Goal: Task Accomplishment & Management: Complete application form

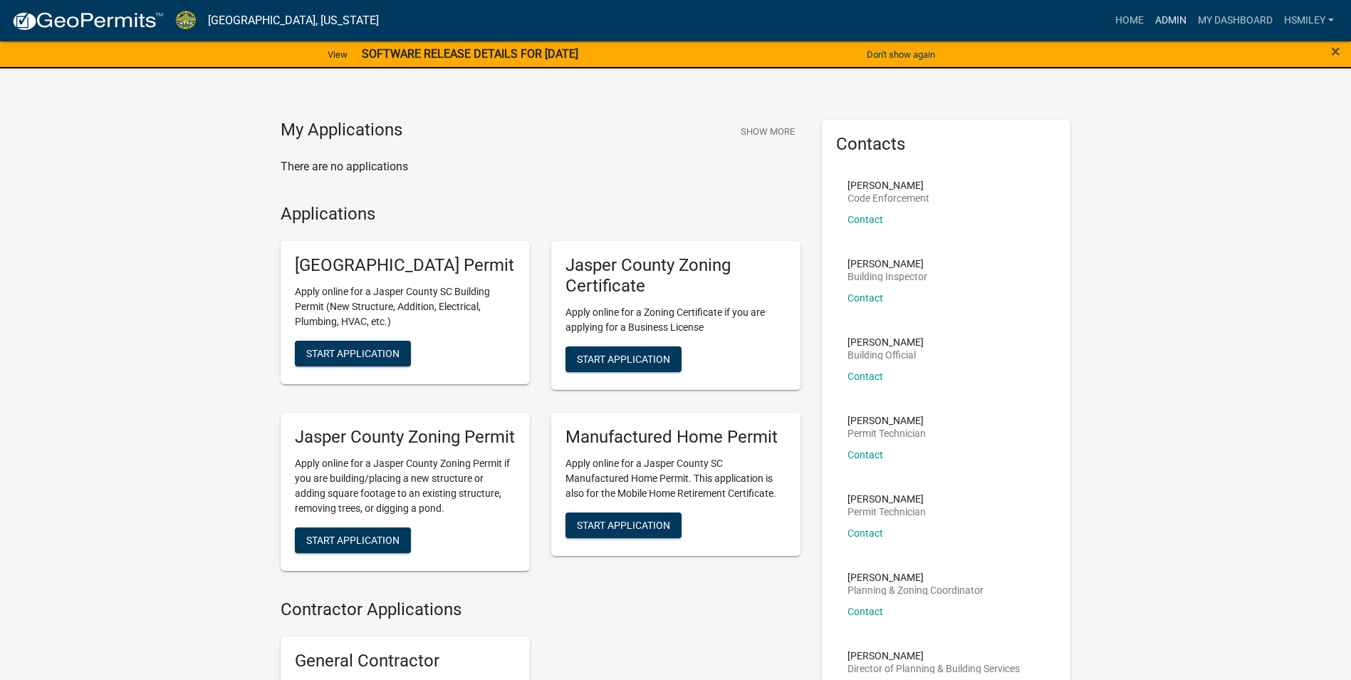
click at [1158, 21] on link "Admin" at bounding box center [1171, 20] width 43 height 27
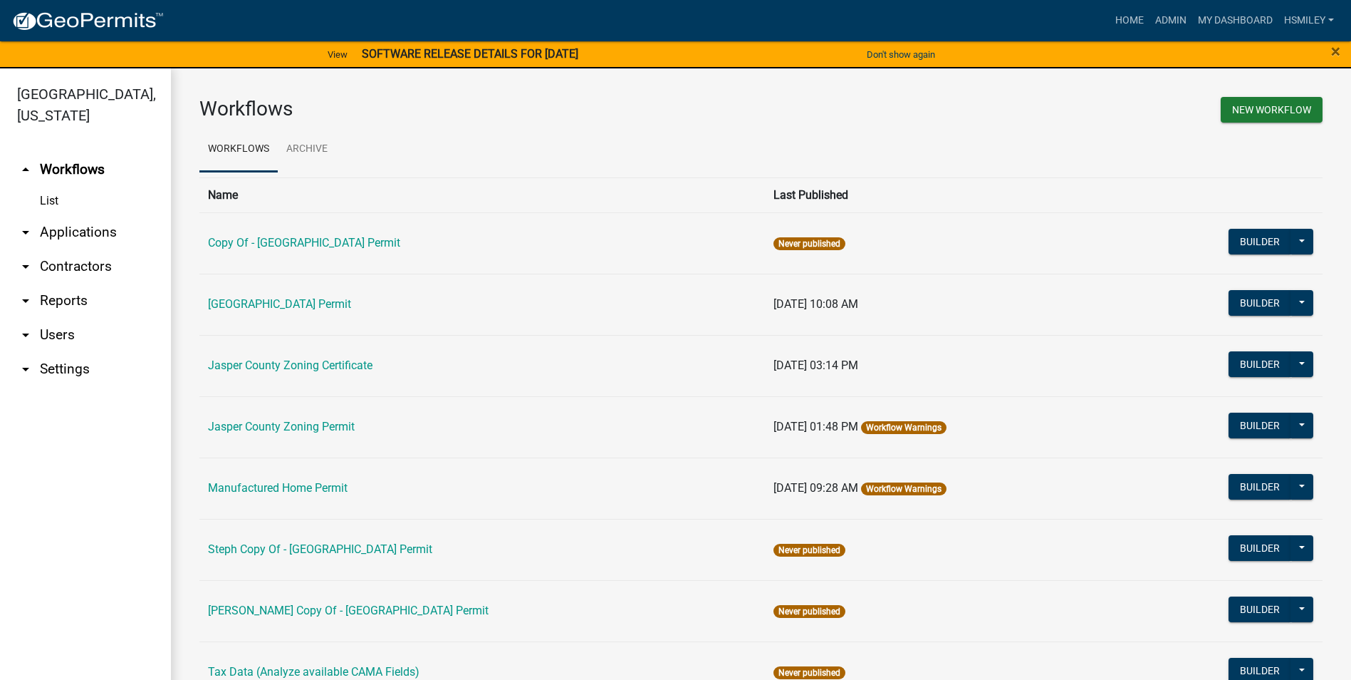
click at [62, 225] on link "arrow_drop_down Applications" at bounding box center [85, 232] width 171 height 34
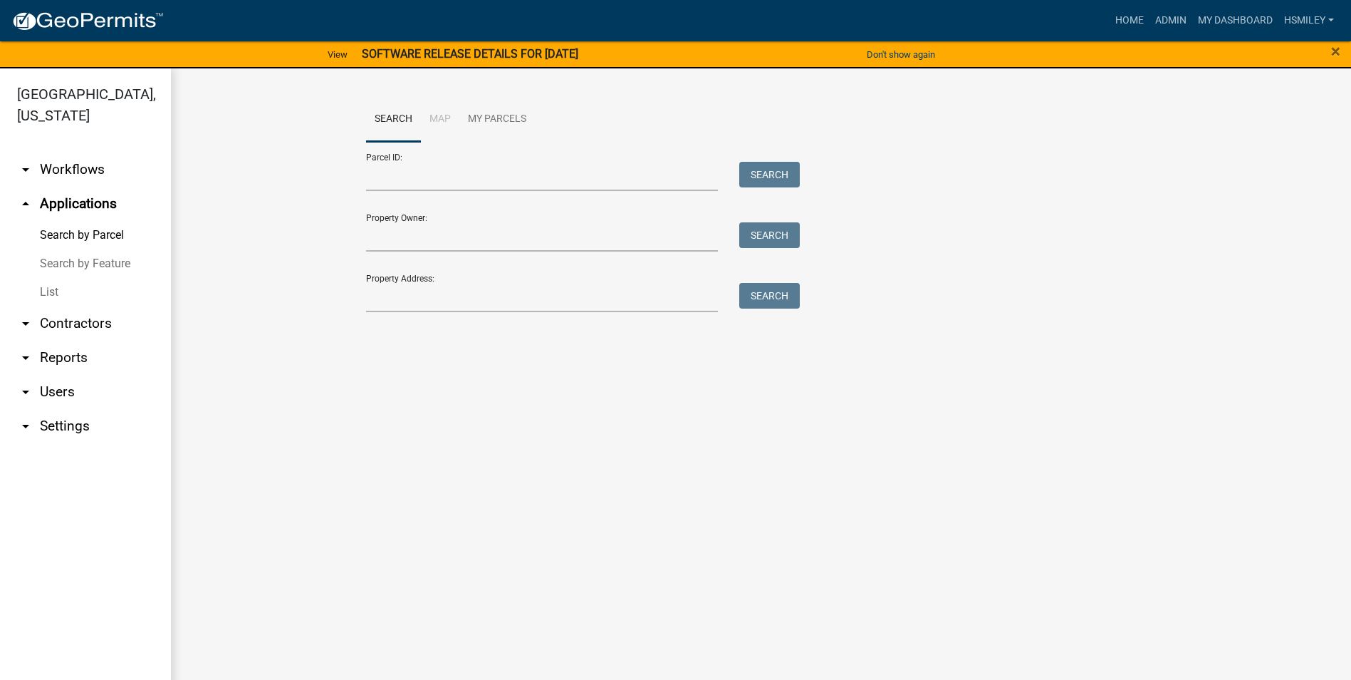
click at [47, 292] on link "List" at bounding box center [85, 292] width 171 height 28
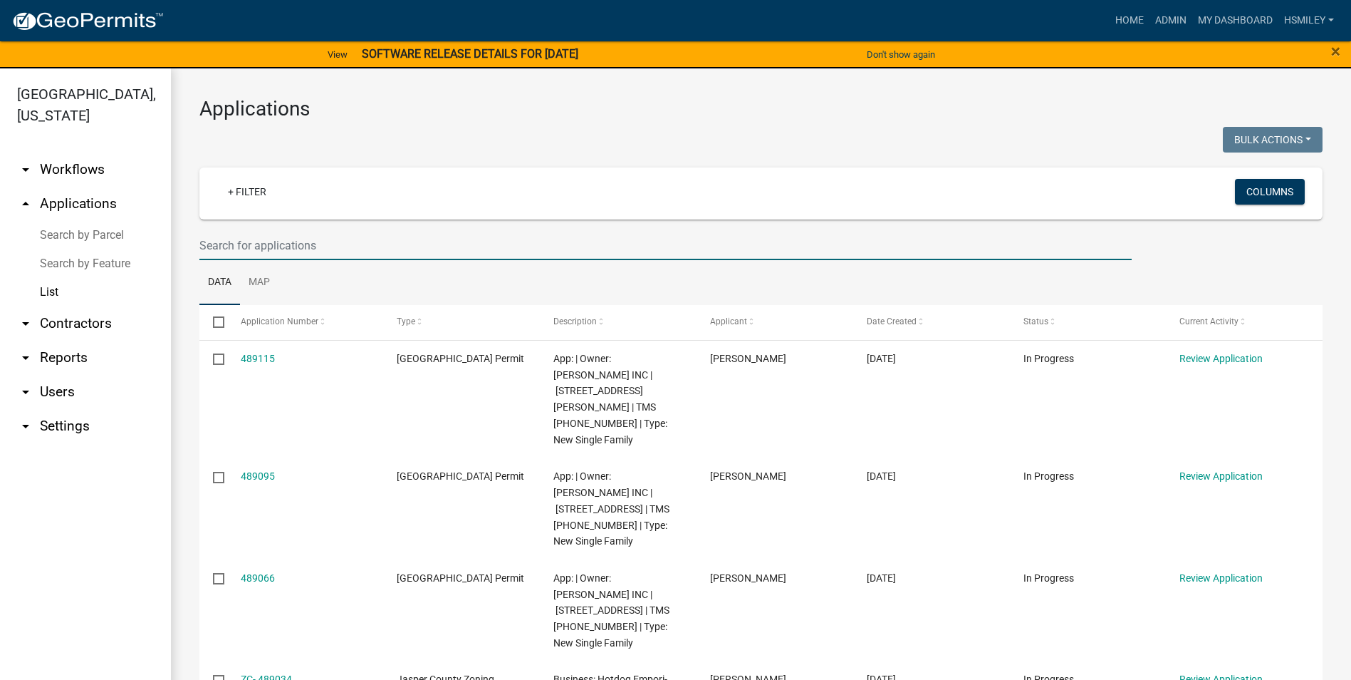
click at [292, 249] on input "text" at bounding box center [665, 245] width 933 height 29
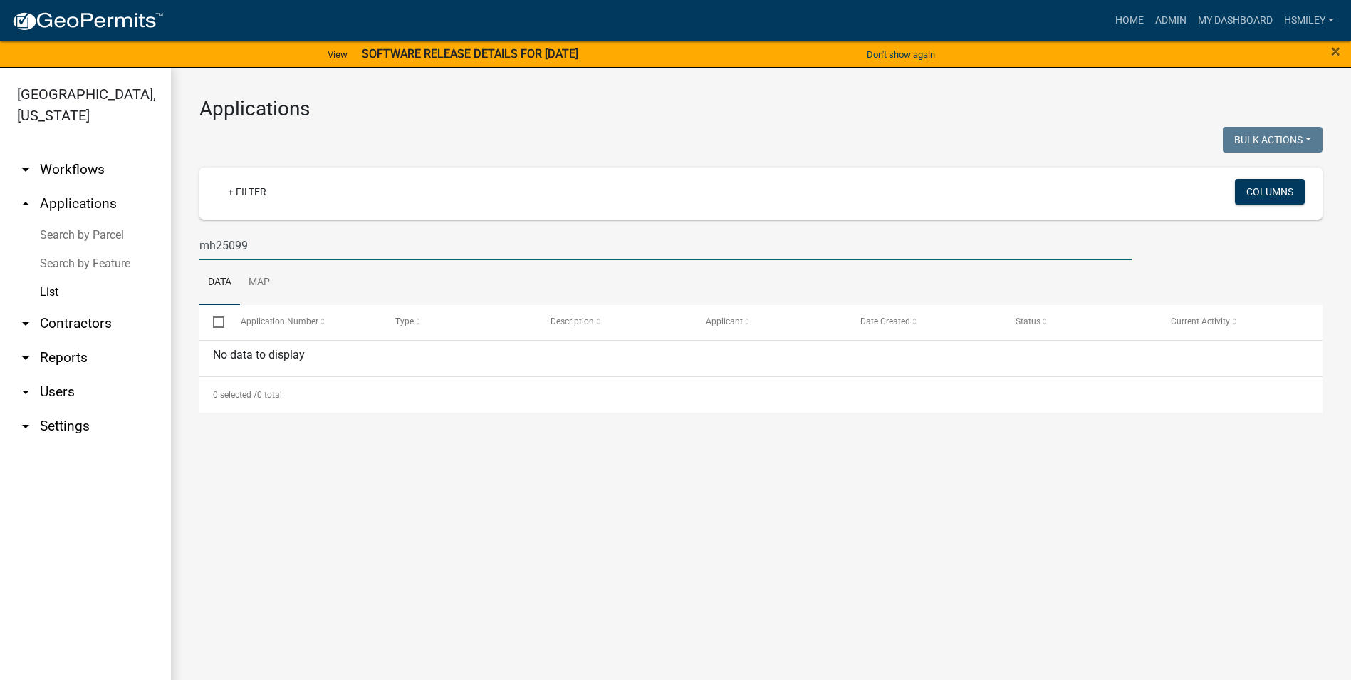
click at [214, 247] on input "mh25099" at bounding box center [665, 245] width 933 height 29
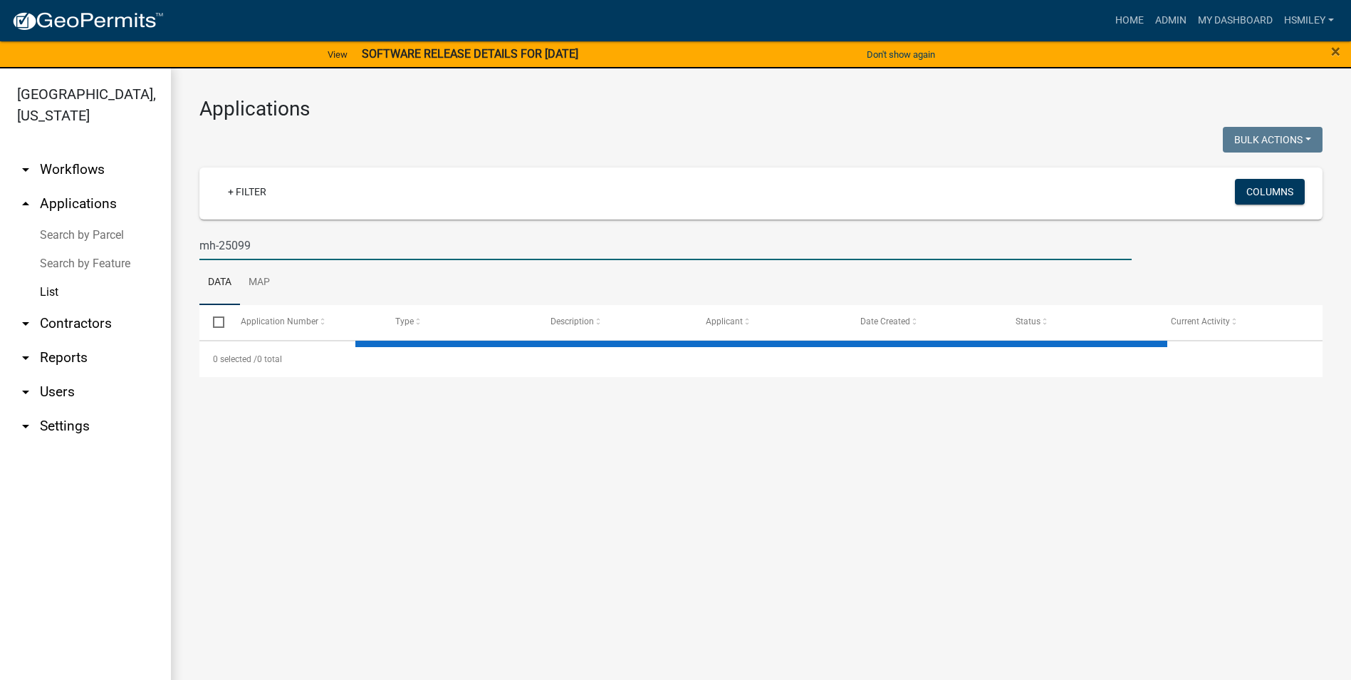
click at [233, 245] on input "mh-25099" at bounding box center [665, 245] width 933 height 29
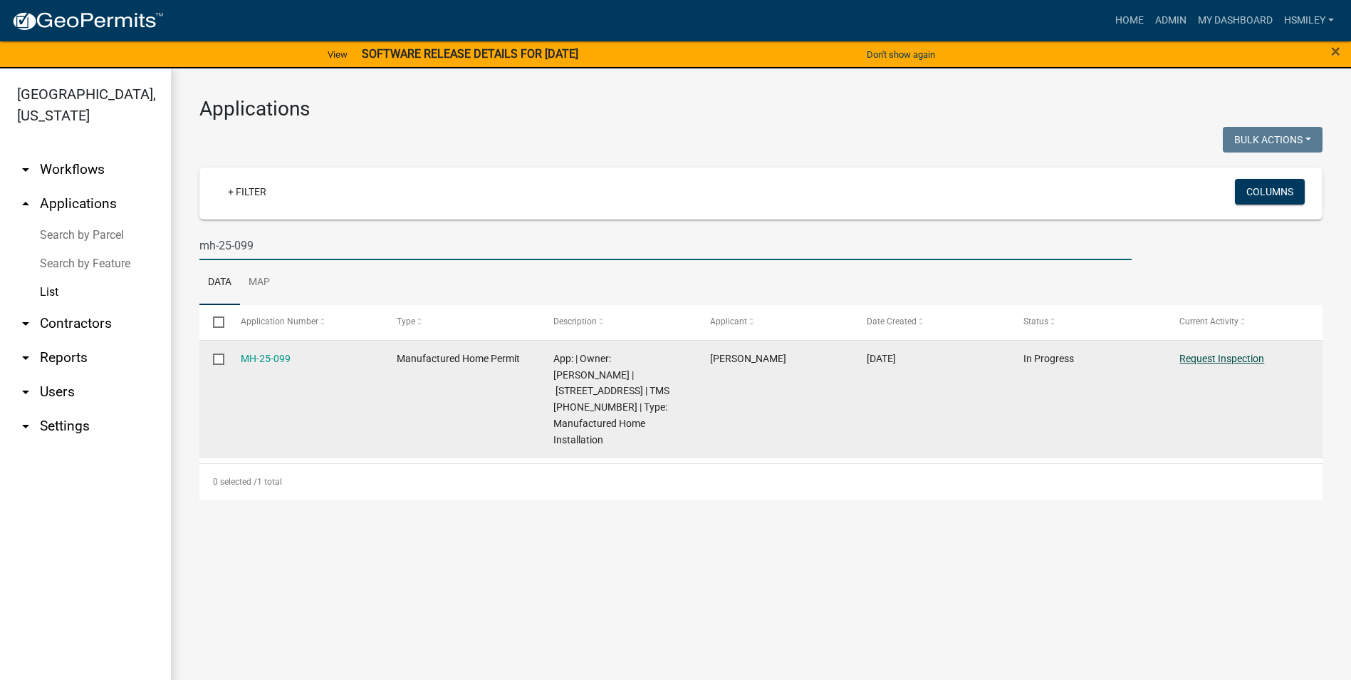
type input "mh-25-099"
click at [1251, 360] on link "Request Inspection" at bounding box center [1222, 358] width 85 height 11
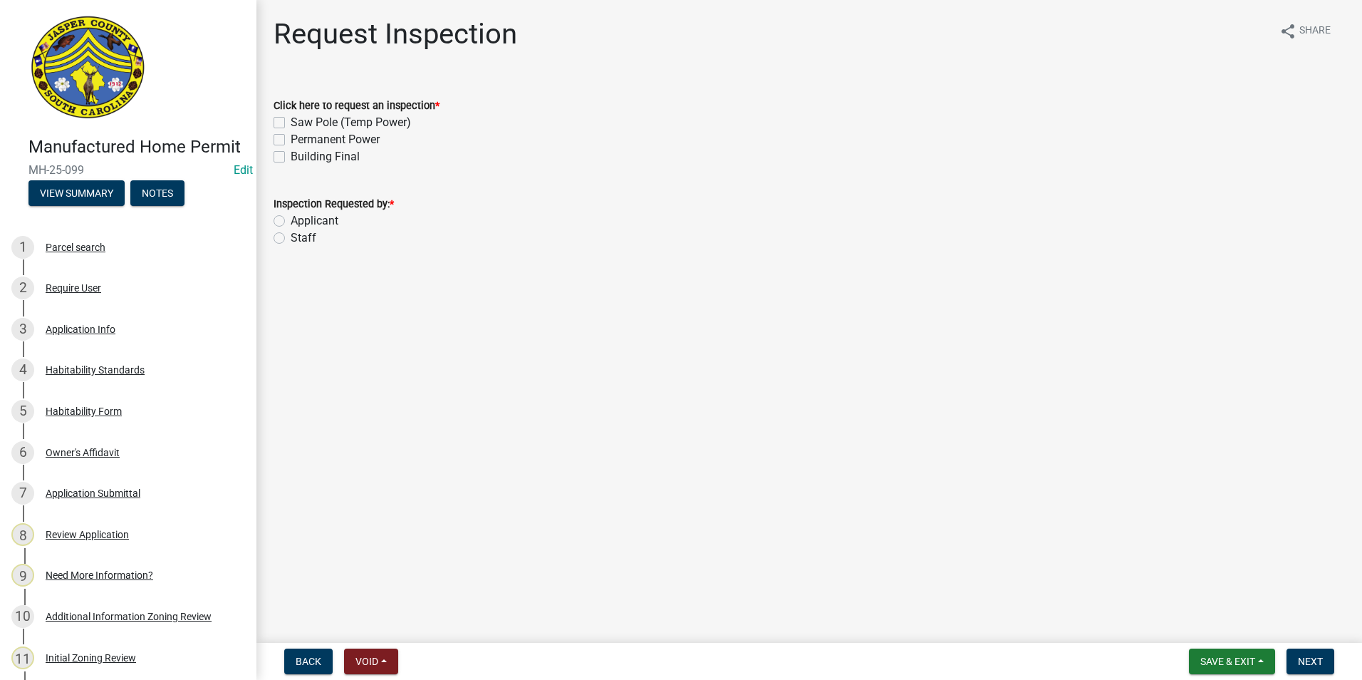
click at [343, 160] on label "Building Final" at bounding box center [325, 156] width 69 height 17
click at [300, 157] on input "Building Final" at bounding box center [295, 152] width 9 height 9
checkbox input "true"
checkbox input "false"
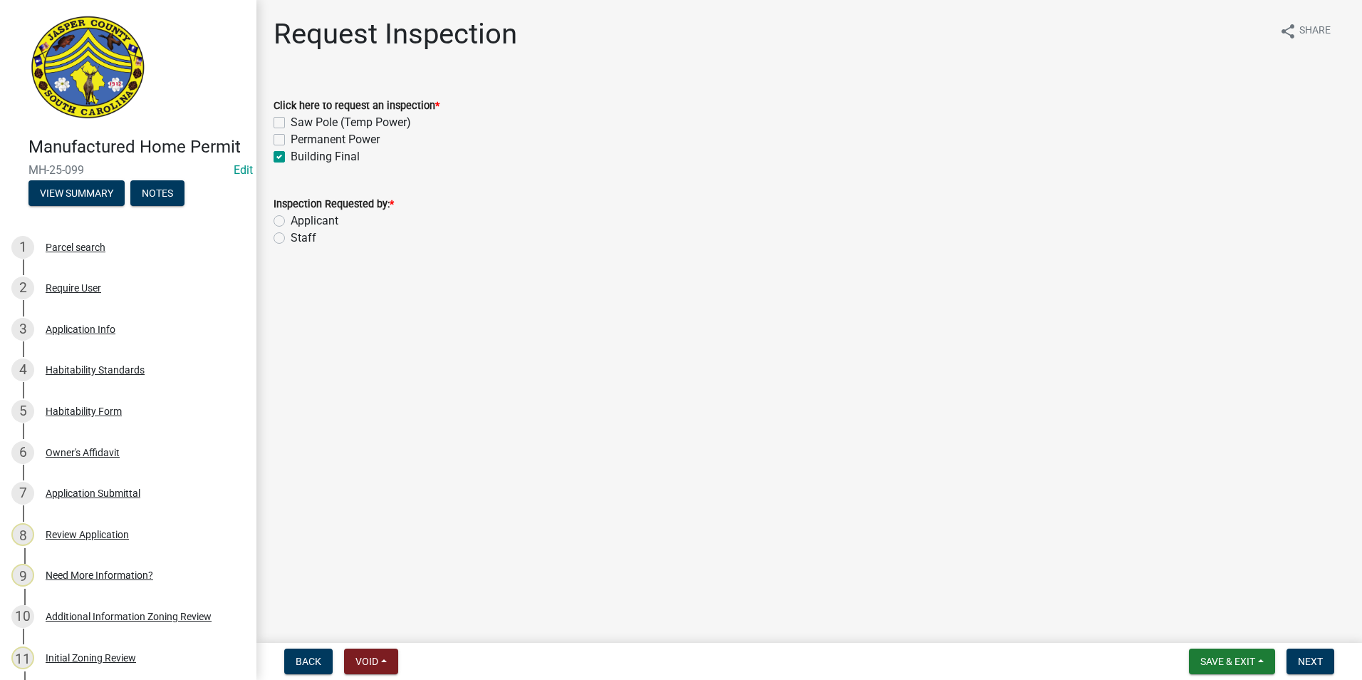
checkbox input "true"
click at [286, 221] on div "Applicant" at bounding box center [809, 220] width 1071 height 17
click at [291, 217] on label "Applicant" at bounding box center [315, 220] width 48 height 17
click at [291, 217] on input "Applicant" at bounding box center [295, 216] width 9 height 9
radio input "true"
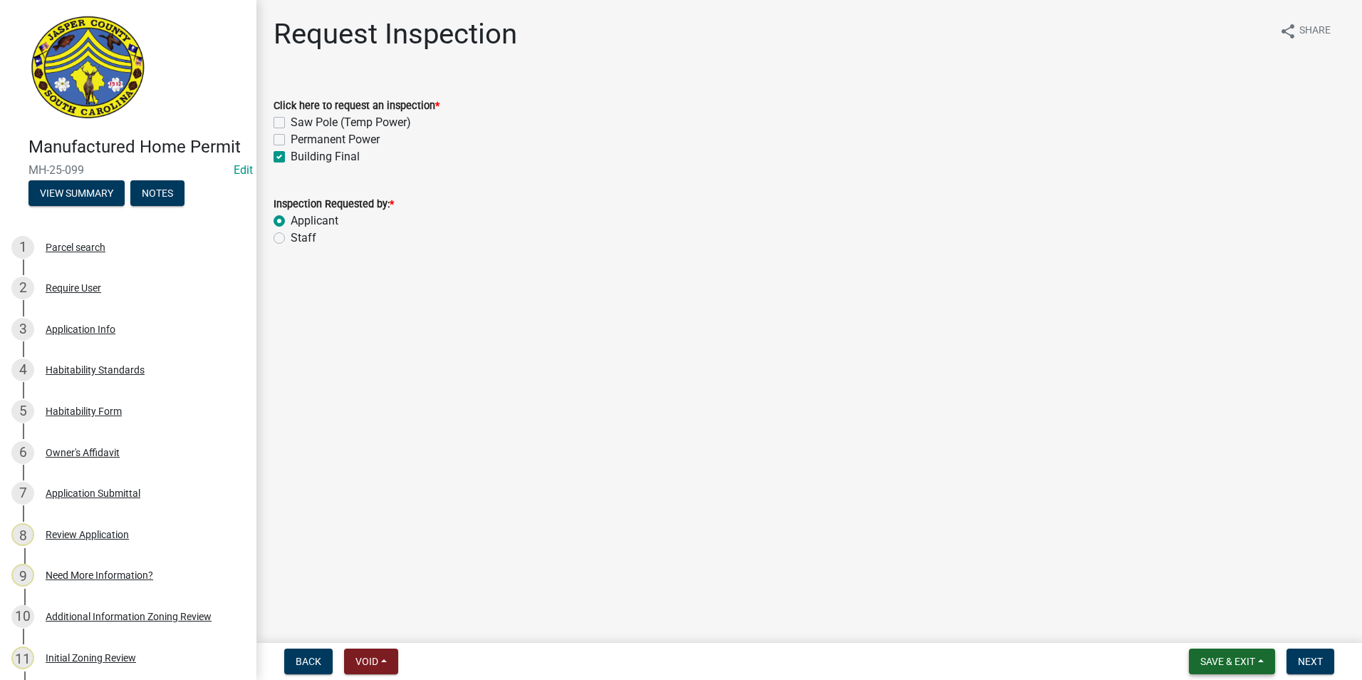
click at [1222, 672] on button "Save & Exit" at bounding box center [1232, 661] width 86 height 26
click at [1317, 588] on main "Request Inspection share Share Click here to request an inspection * Saw Pole (…" at bounding box center [809, 318] width 1106 height 637
click at [1308, 663] on span "Next" at bounding box center [1310, 660] width 25 height 11
